Goal: Task Accomplishment & Management: Manage account settings

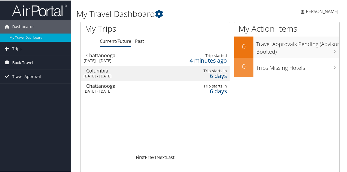
click at [110, 58] on div "Tue 9 Sep 2025 - Fri 12 Sep 2025" at bounding box center [121, 60] width 77 height 5
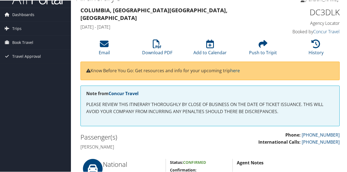
scroll to position [8, 0]
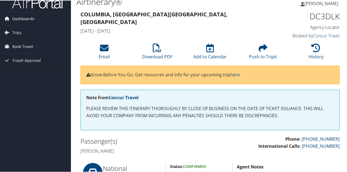
click at [14, 18] on span "Dashboards" at bounding box center [23, 18] width 22 height 14
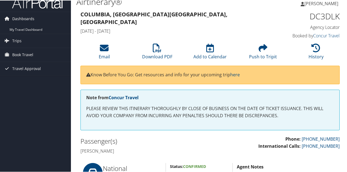
scroll to position [0, 0]
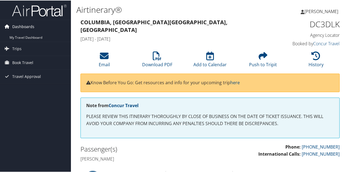
click at [25, 25] on span "Dashboards" at bounding box center [23, 26] width 22 height 14
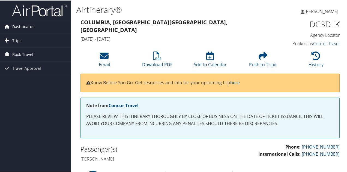
click at [25, 25] on span "Dashboards" at bounding box center [23, 26] width 22 height 14
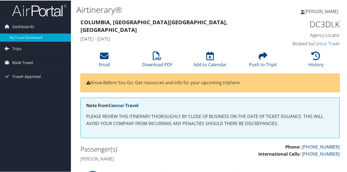
click at [20, 38] on link "My Travel Dashboard" at bounding box center [35, 37] width 71 height 8
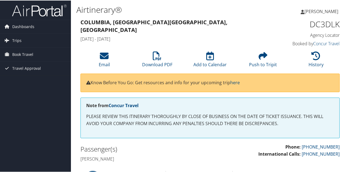
click at [305, 9] on span "[PERSON_NAME]" at bounding box center [321, 11] width 34 height 6
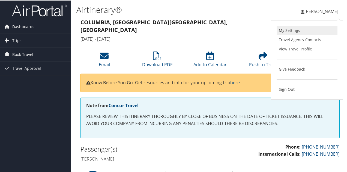
click at [294, 29] on link "My Settings" at bounding box center [306, 29] width 61 height 9
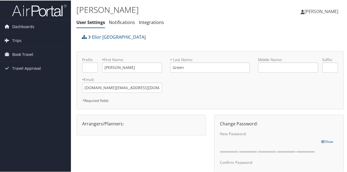
click at [315, 11] on span "[PERSON_NAME]" at bounding box center [321, 11] width 34 height 6
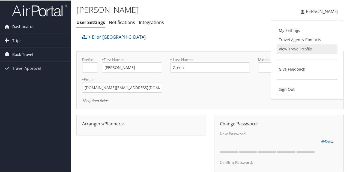
click at [297, 47] on link "View Travel Profile" at bounding box center [306, 48] width 61 height 9
